Goal: Task Accomplishment & Management: Use online tool/utility

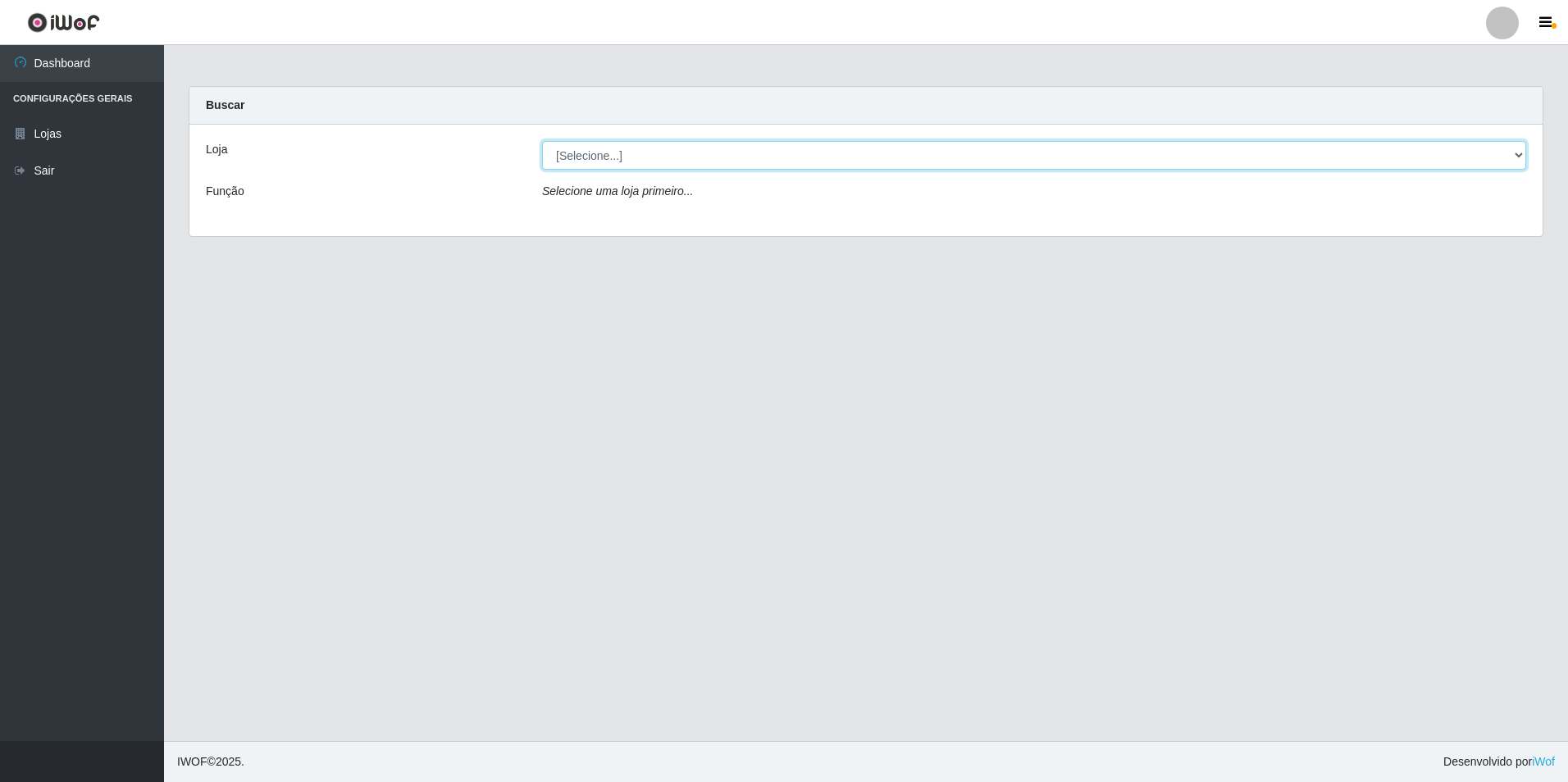
click at [565, 159] on select "[Selecione...] Extraplus - Loja 50 [GEOGRAPHIC_DATA]" at bounding box center [1034, 155] width 984 height 29
select select "451"
click at [542, 141] on select "[Selecione...] Extraplus - Loja 50 [GEOGRAPHIC_DATA]" at bounding box center [1034, 155] width 984 height 29
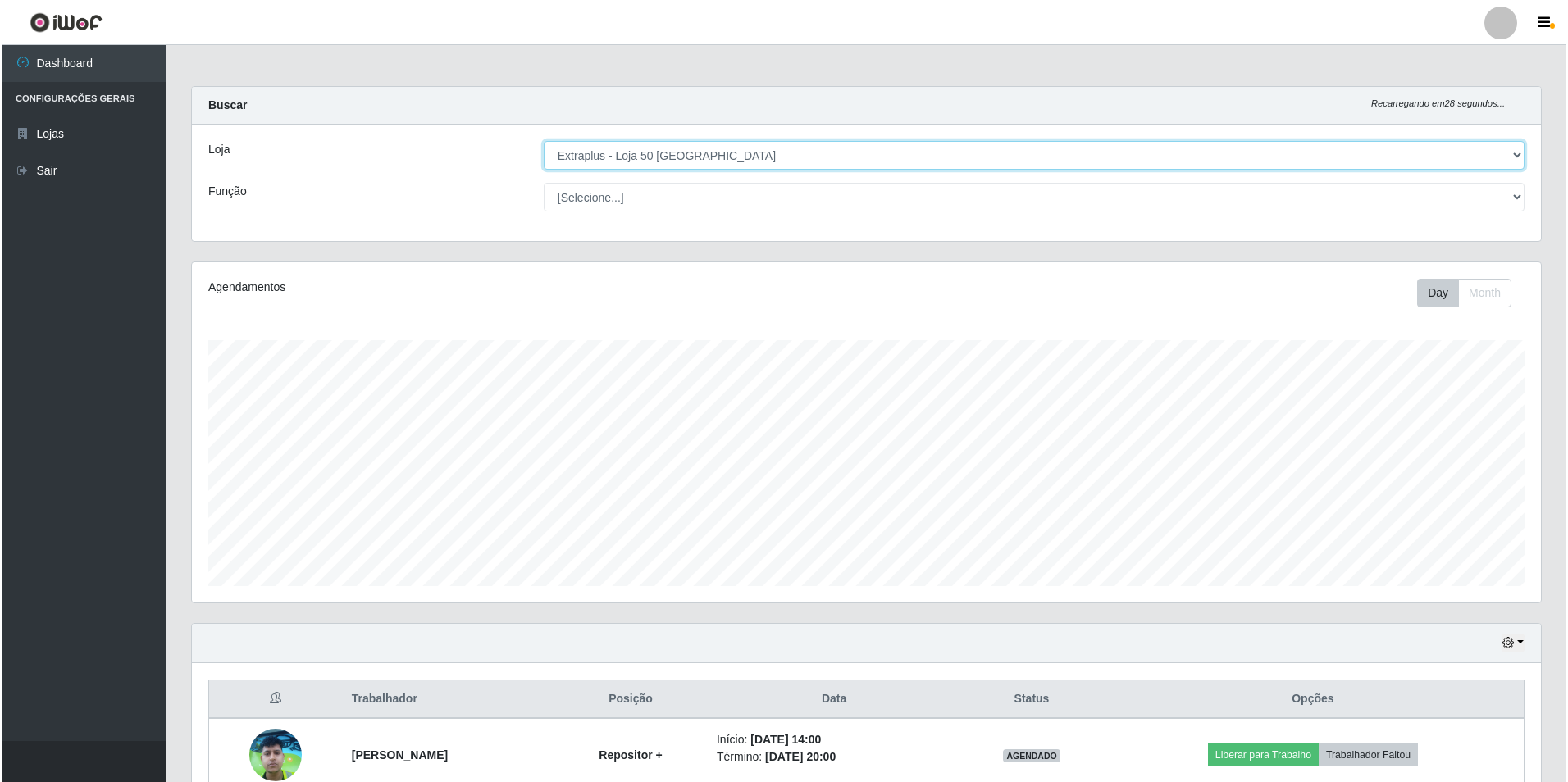
scroll to position [161, 0]
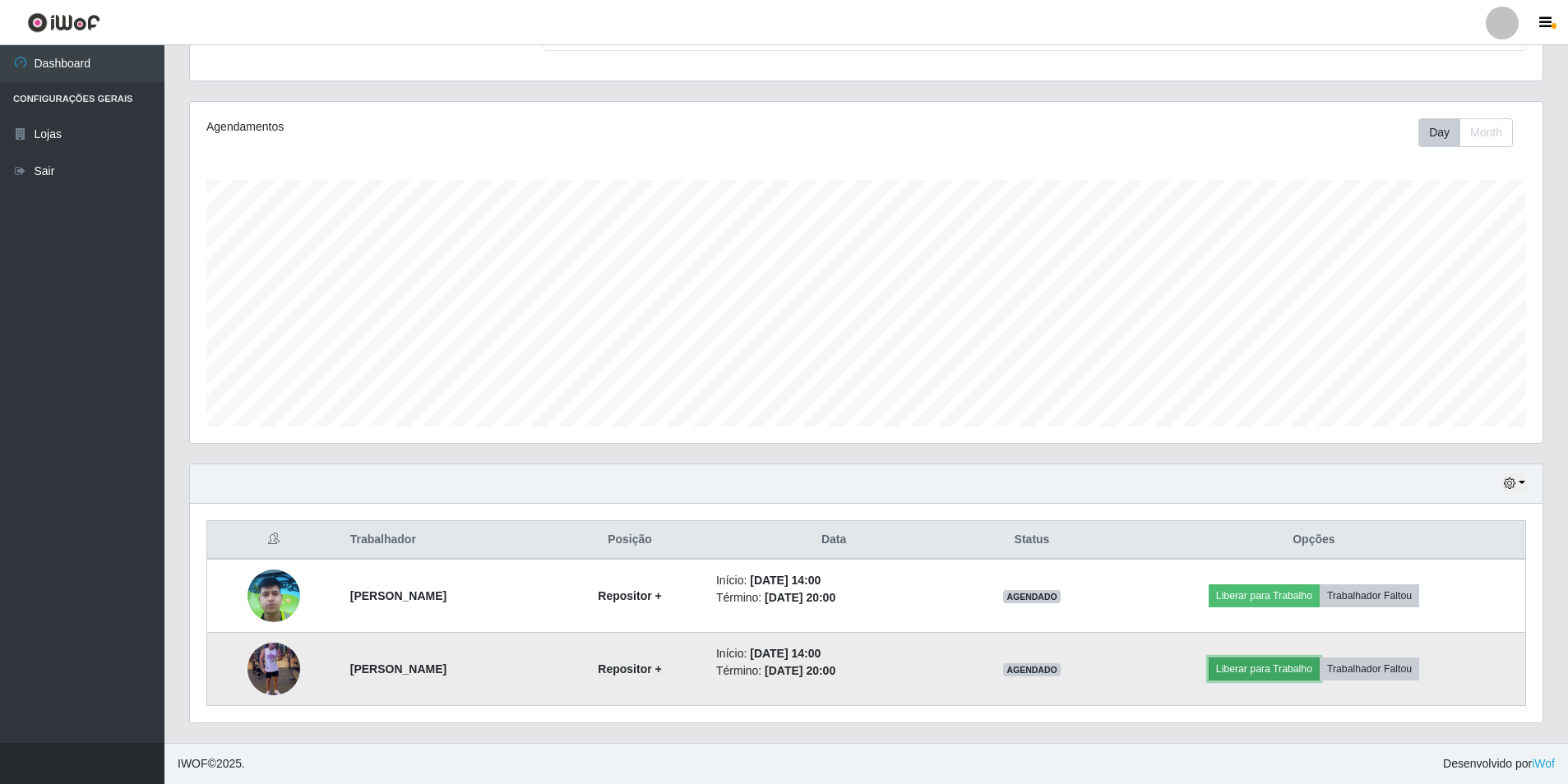
click at [1317, 665] on button "Liberar para Trabalho" at bounding box center [1264, 668] width 111 height 23
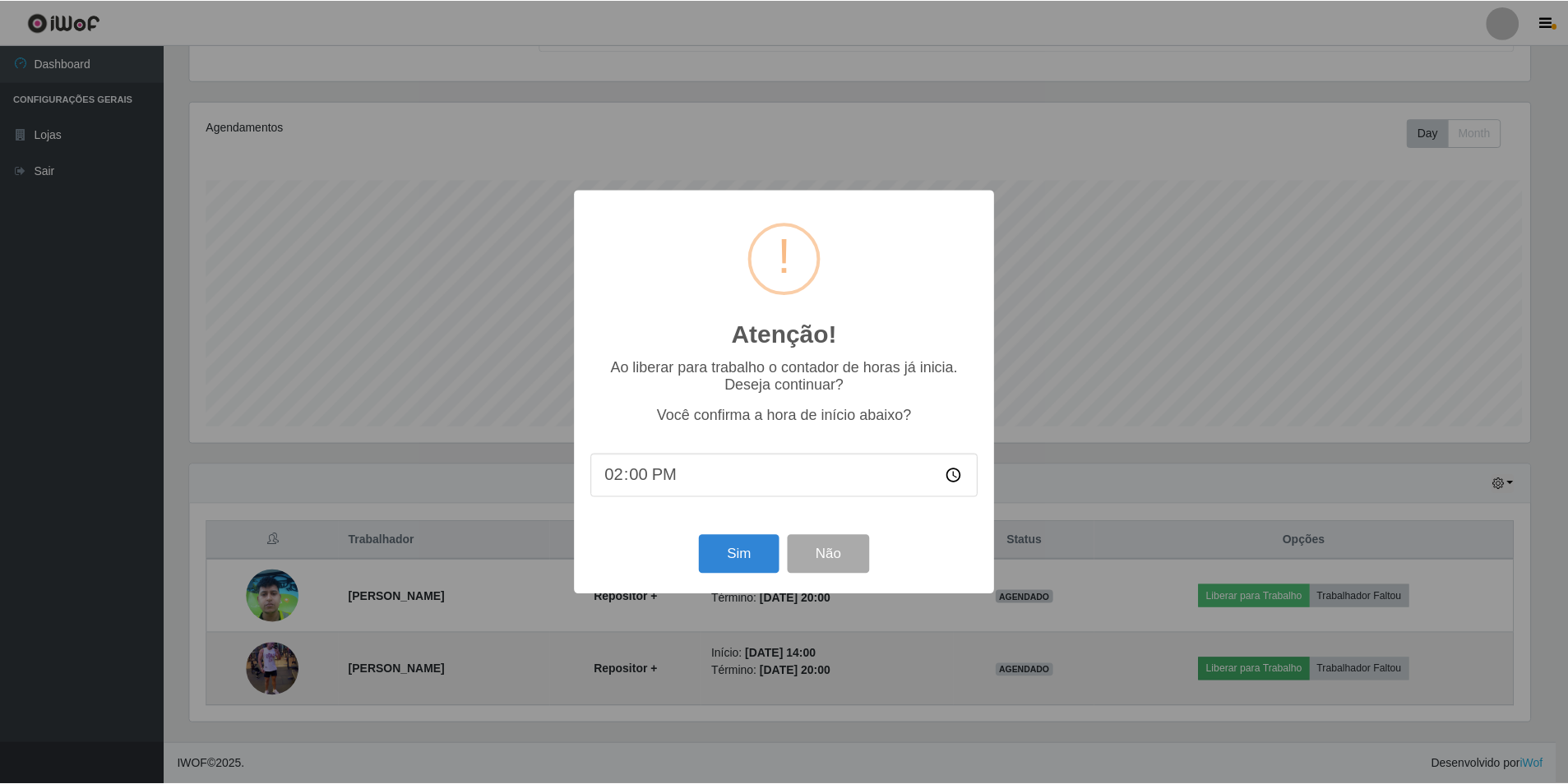
scroll to position [341, 1345]
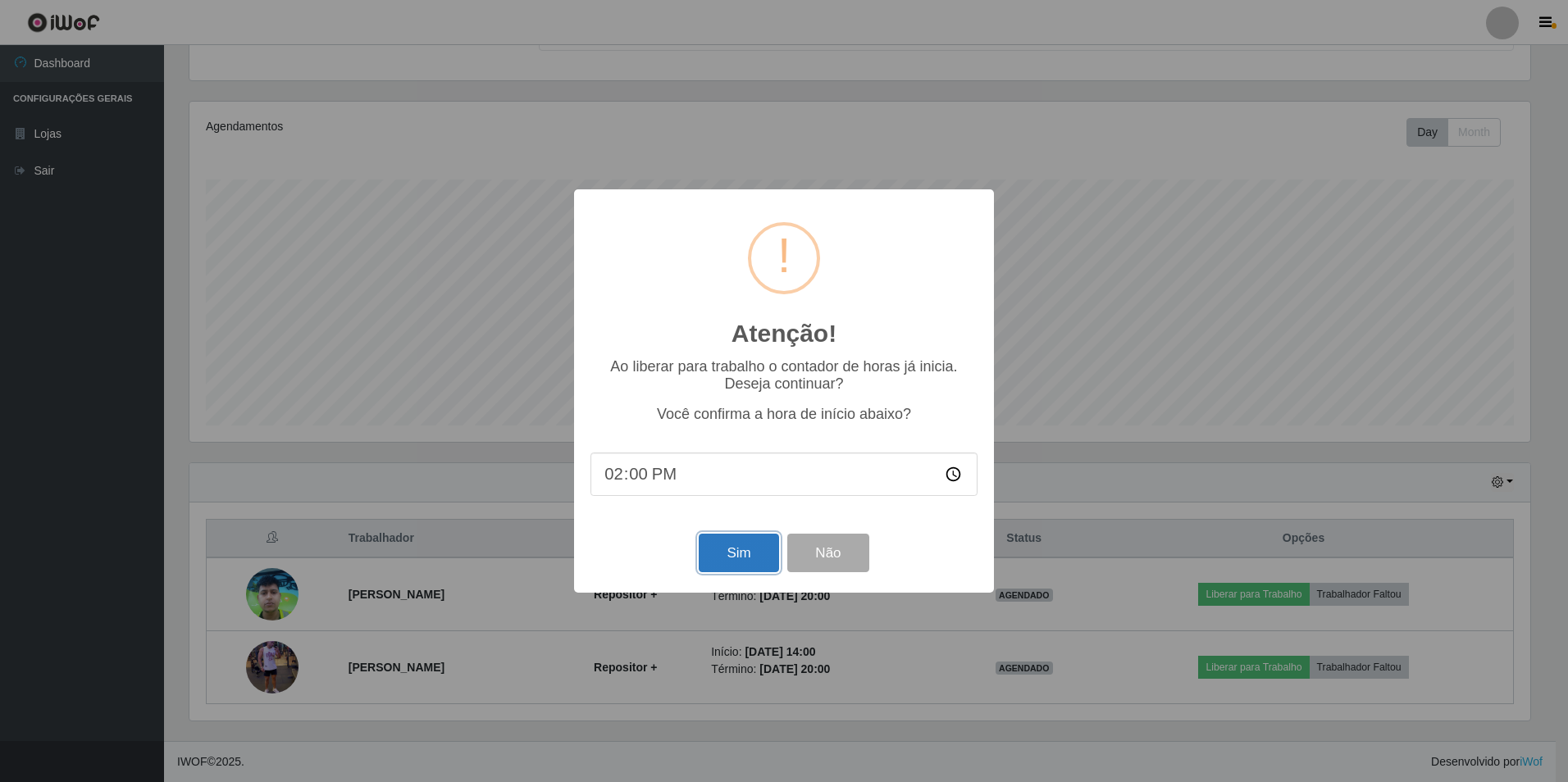
click at [731, 569] on button "Sim" at bounding box center [739, 552] width 80 height 38
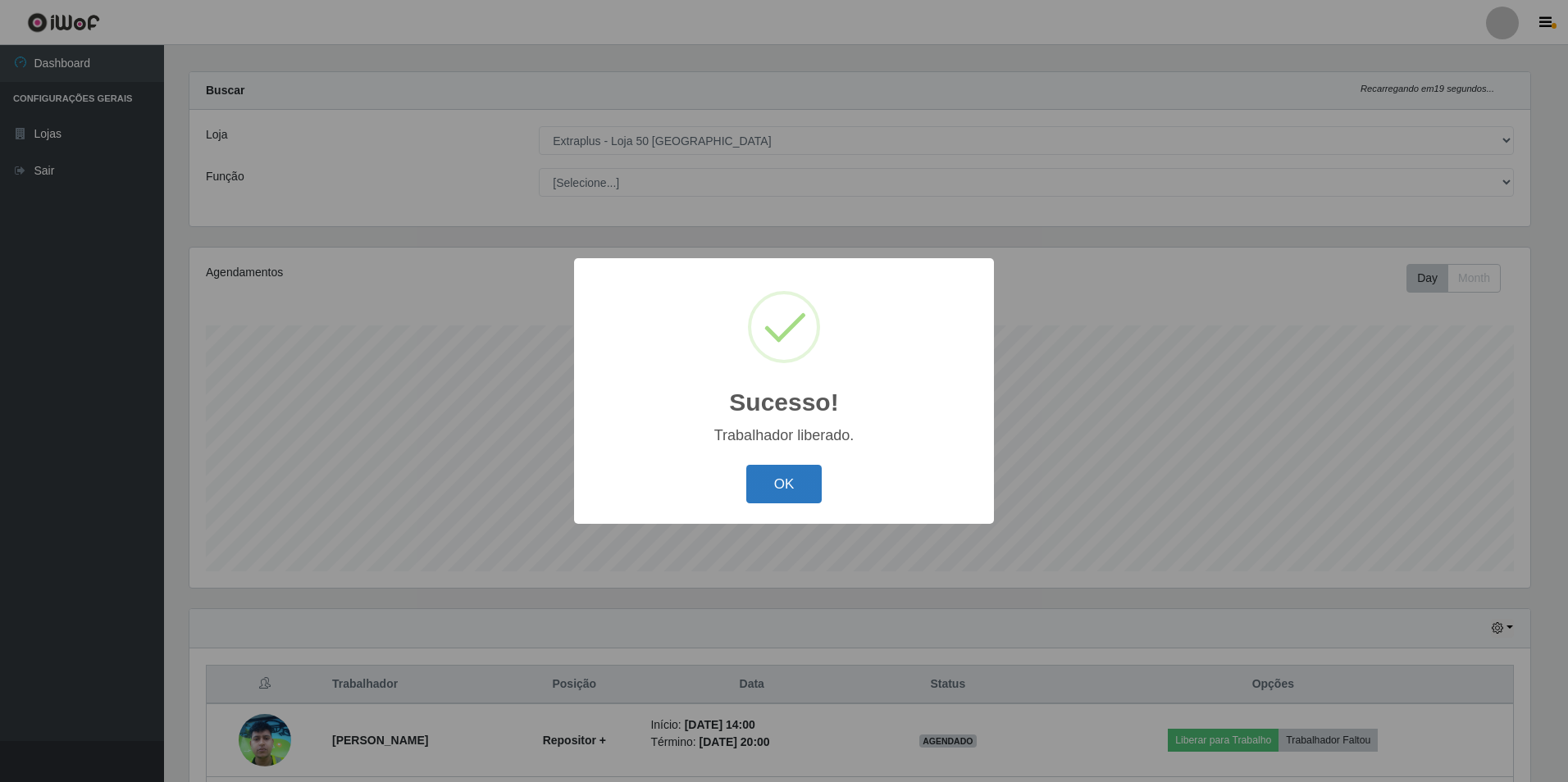
click at [782, 494] on button "OK" at bounding box center [784, 484] width 76 height 38
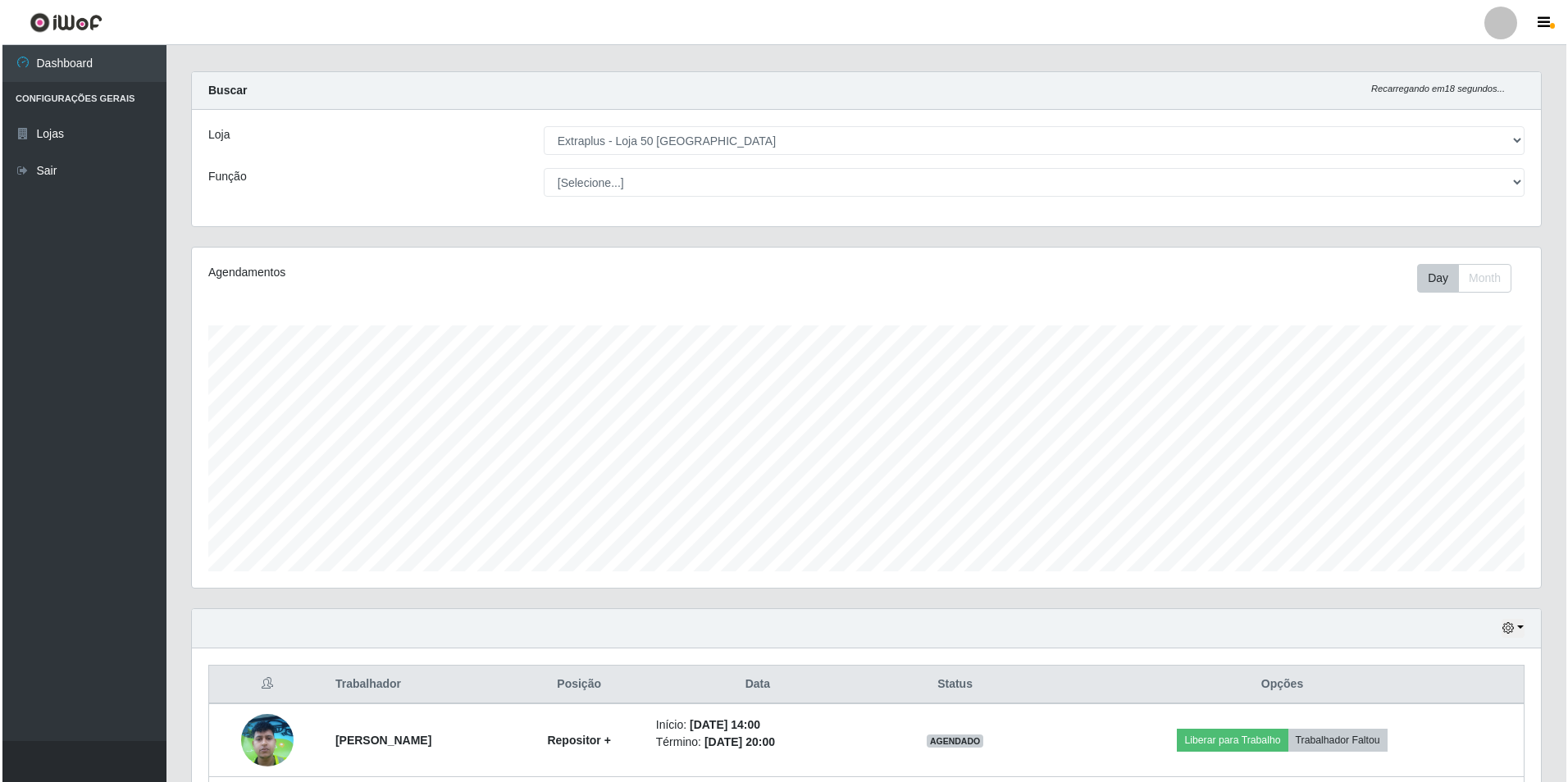
scroll to position [161, 0]
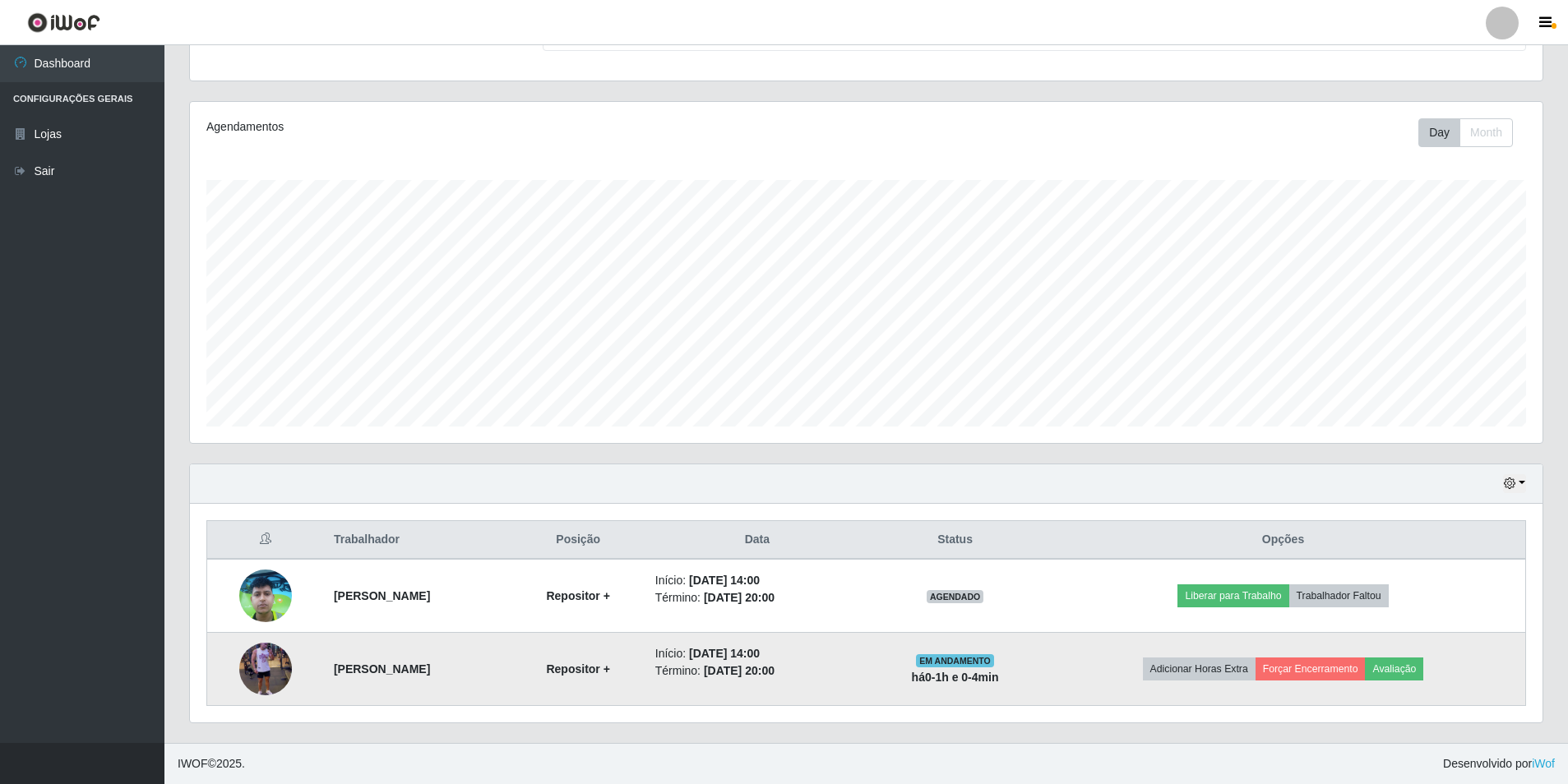
click at [1000, 679] on strong "há 0-1 h e 0-4 min" at bounding box center [955, 677] width 87 height 13
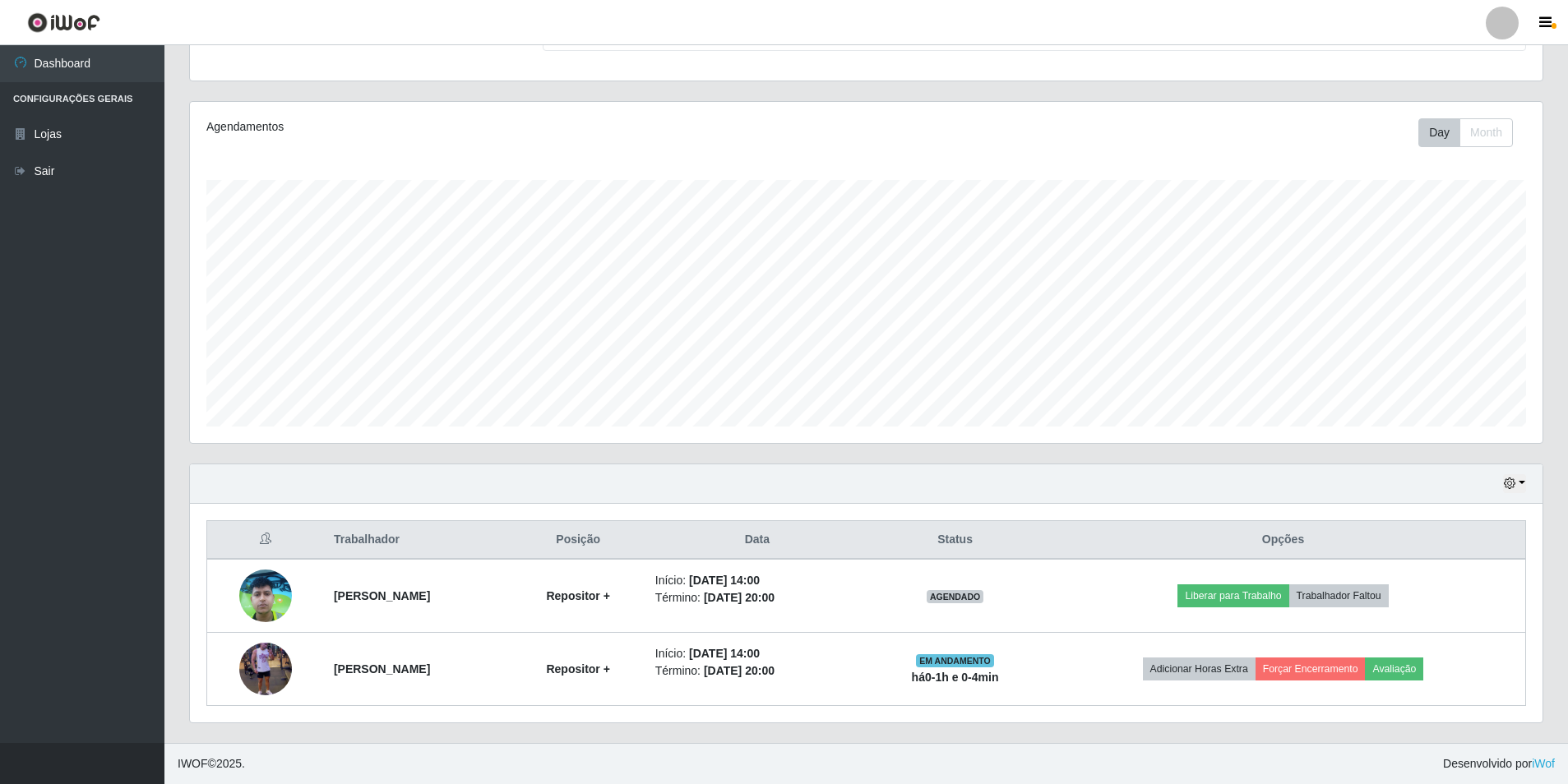
click at [985, 721] on div "Trabalhador Posição Data Status Opções [PERSON_NAME] Repositor + Início: [DATE]…" at bounding box center [866, 613] width 1352 height 218
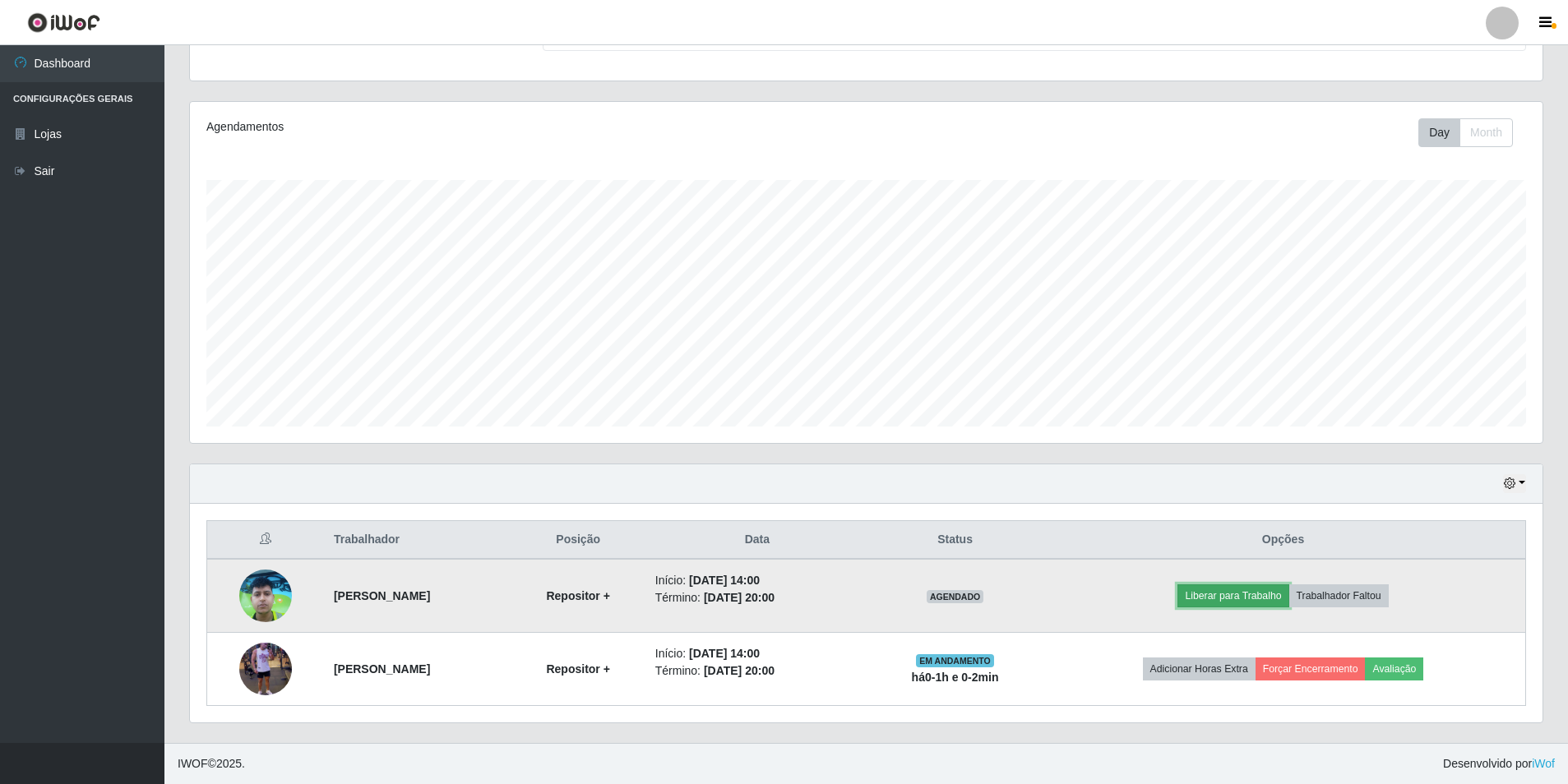
click at [1224, 603] on button "Liberar para Trabalho" at bounding box center [1233, 595] width 111 height 23
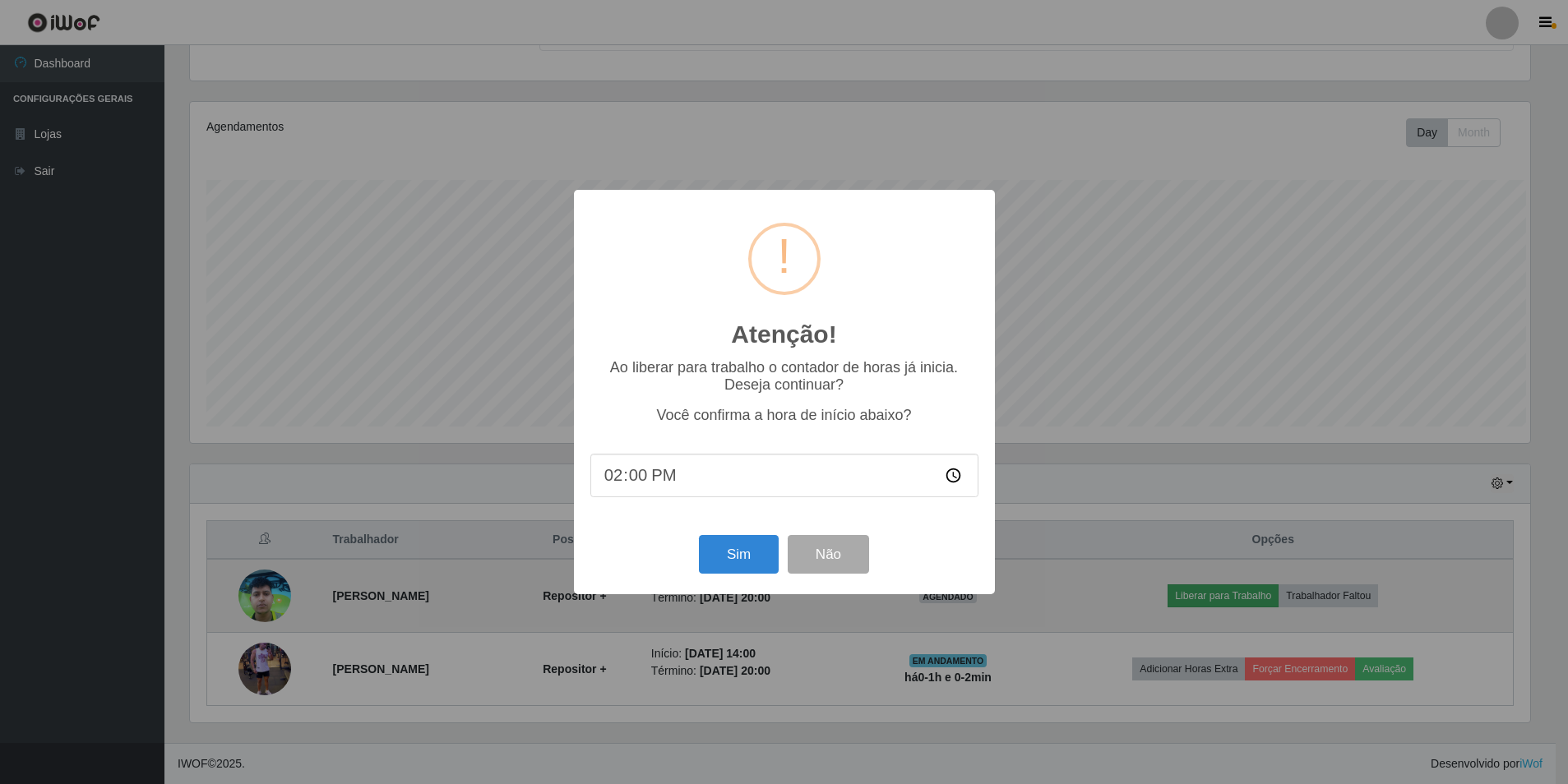
scroll to position [341, 1345]
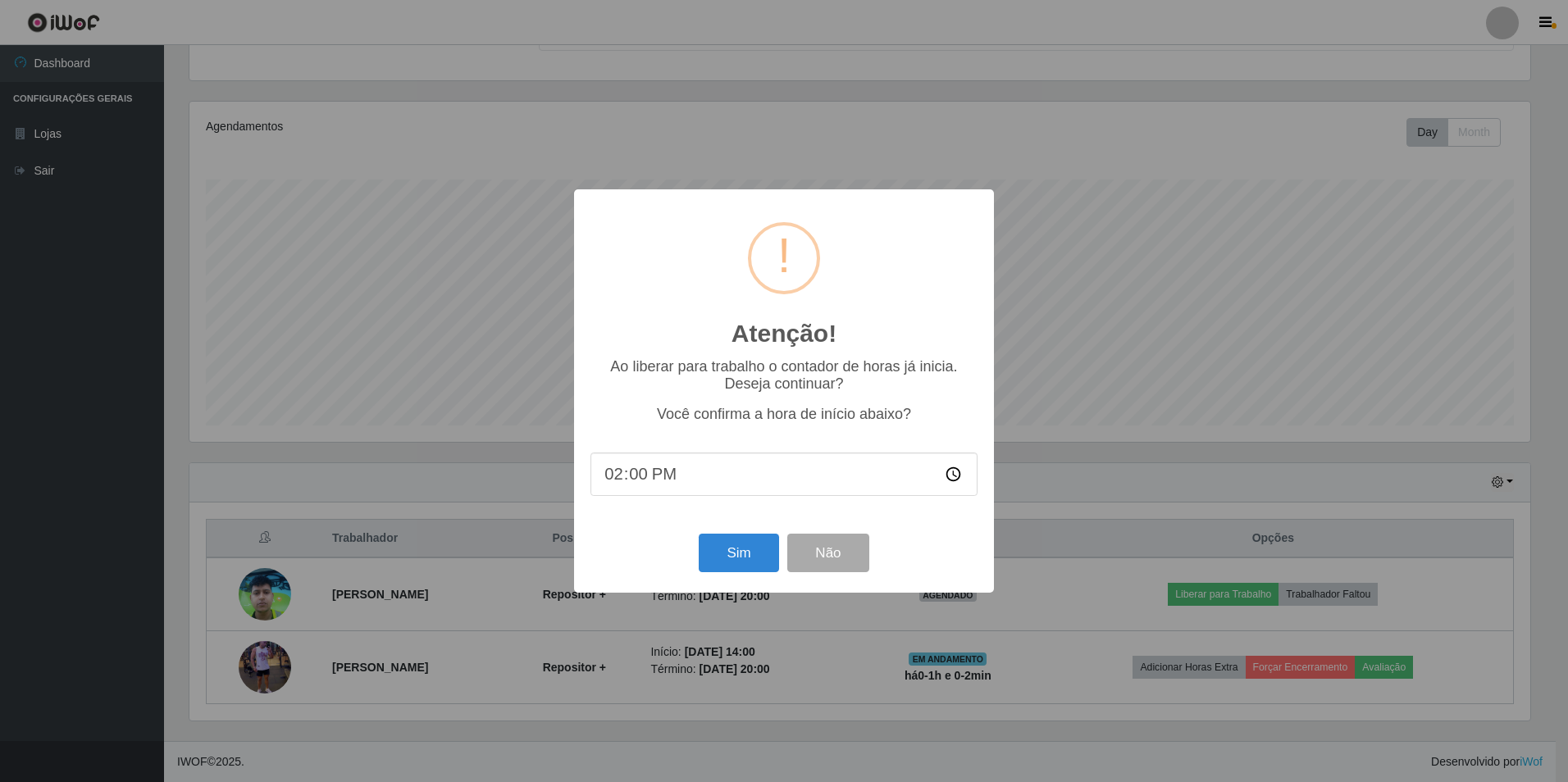
click at [769, 492] on input "14:00" at bounding box center [784, 474] width 388 height 43
type input "14:00"
click at [767, 572] on button "Sim" at bounding box center [739, 552] width 80 height 38
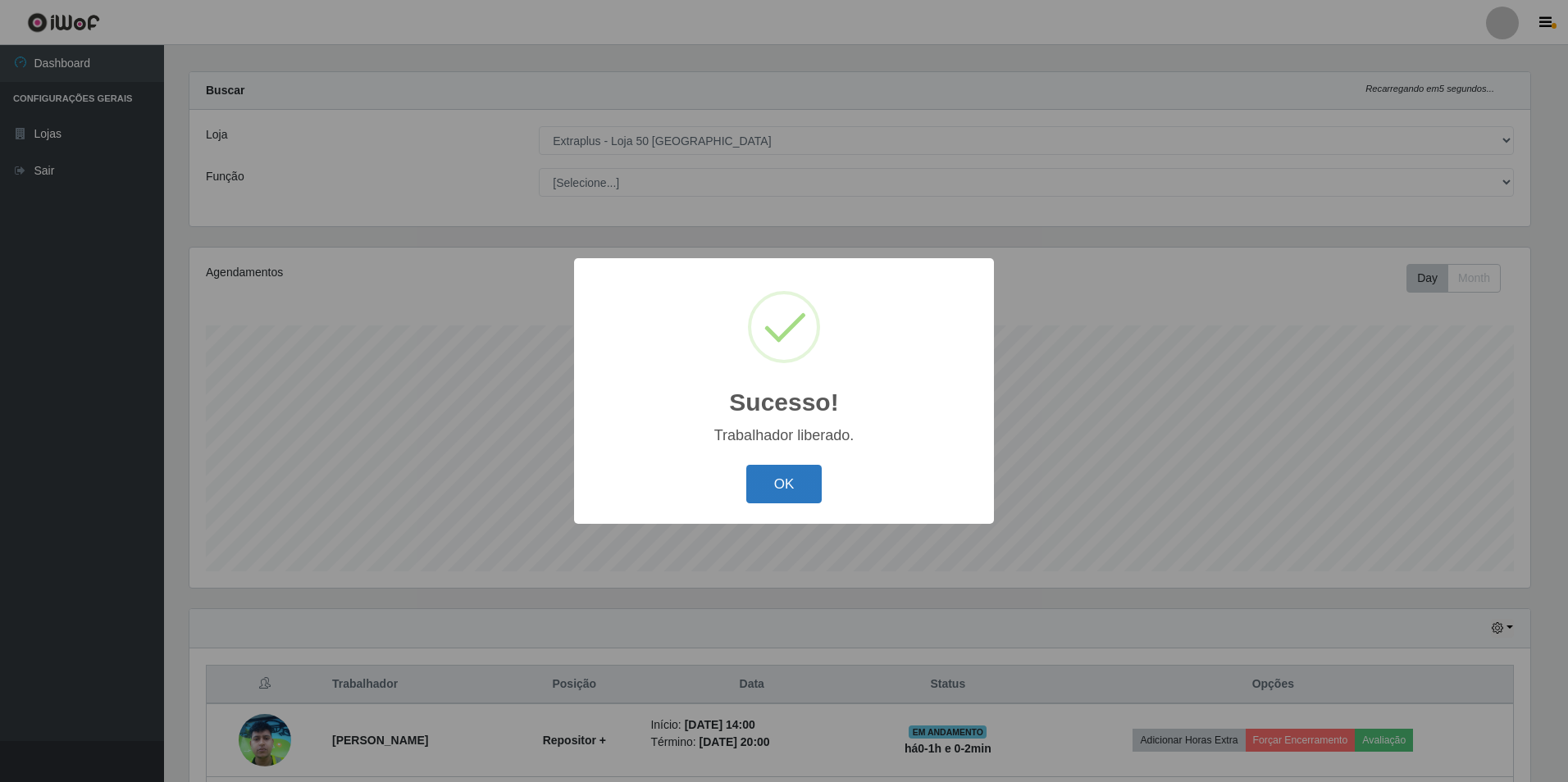
click at [804, 475] on button "OK" at bounding box center [784, 484] width 76 height 38
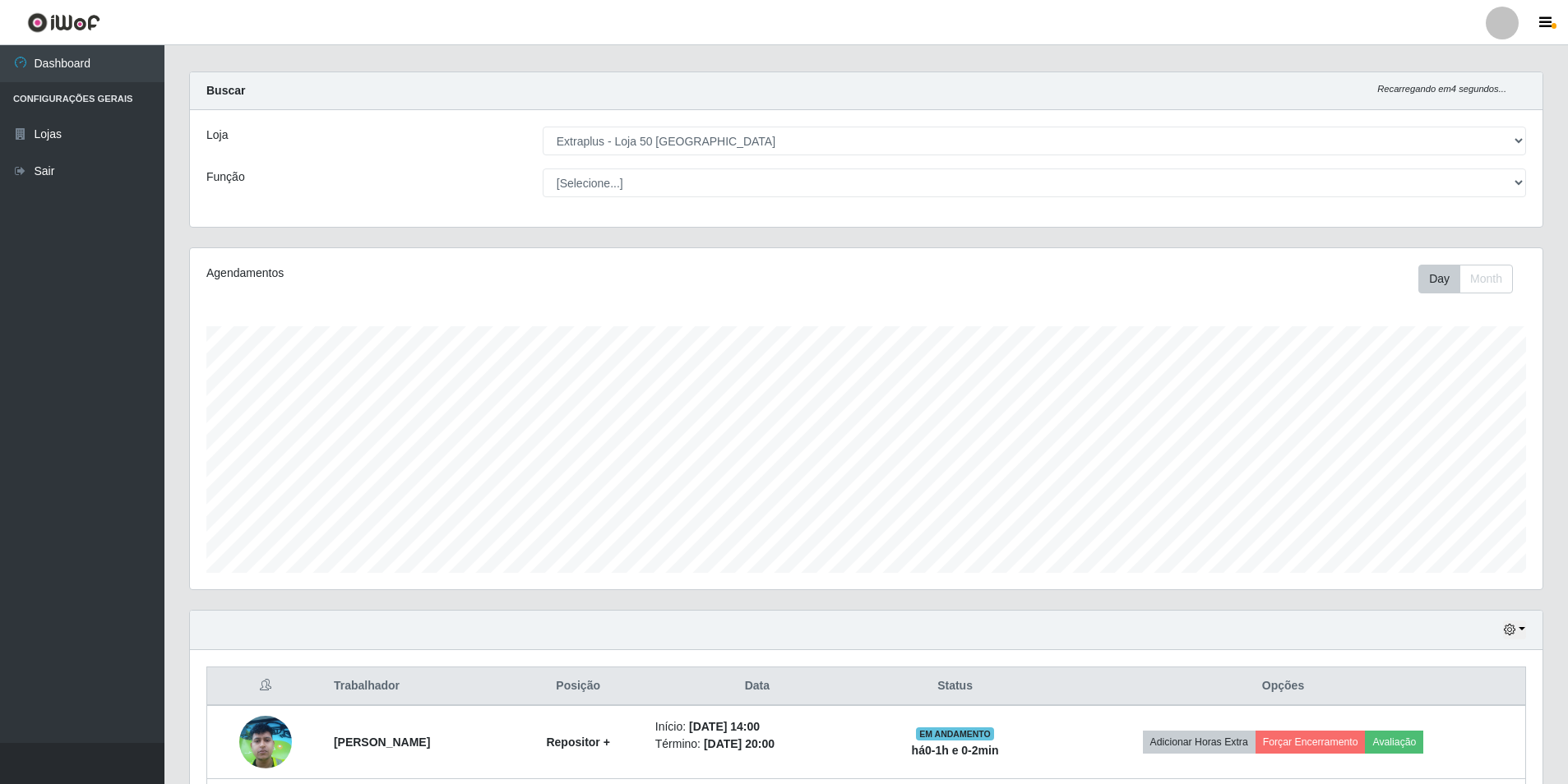
scroll to position [161, 0]
